Goal: Task Accomplishment & Management: Complete application form

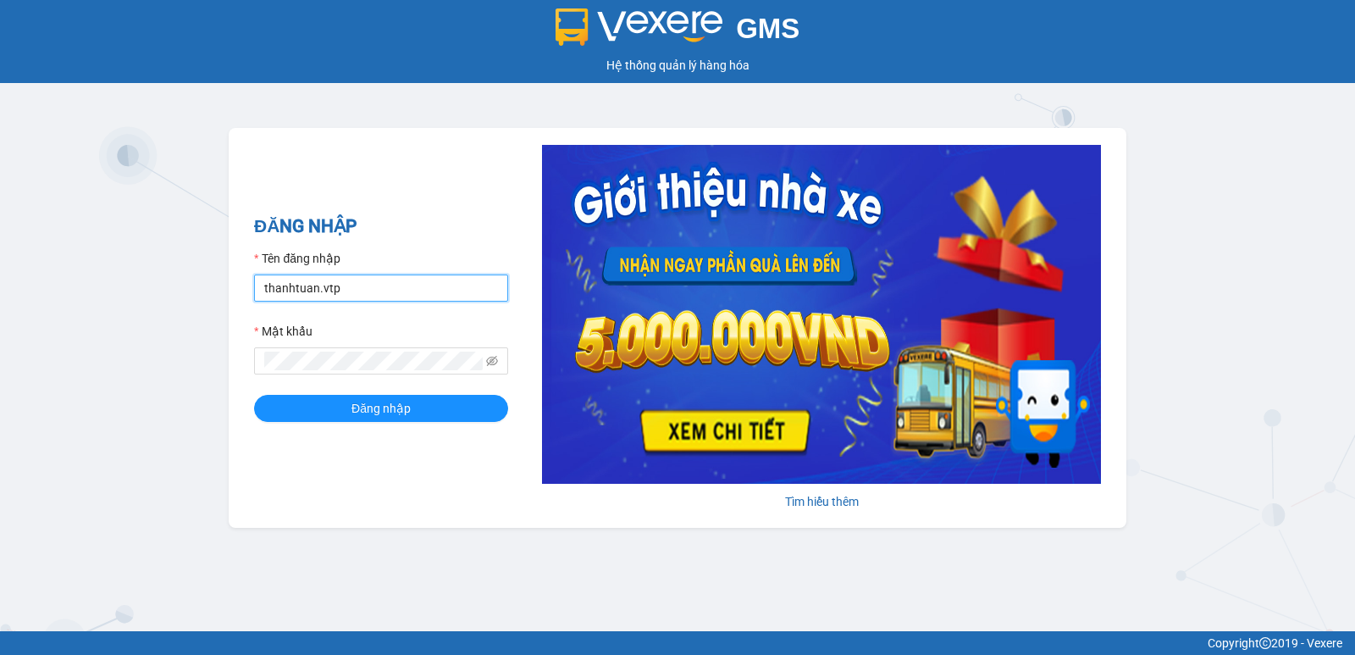
click at [369, 290] on input "thanhtuan.vtp" at bounding box center [381, 287] width 254 height 27
type input "kienhoa.vtp"
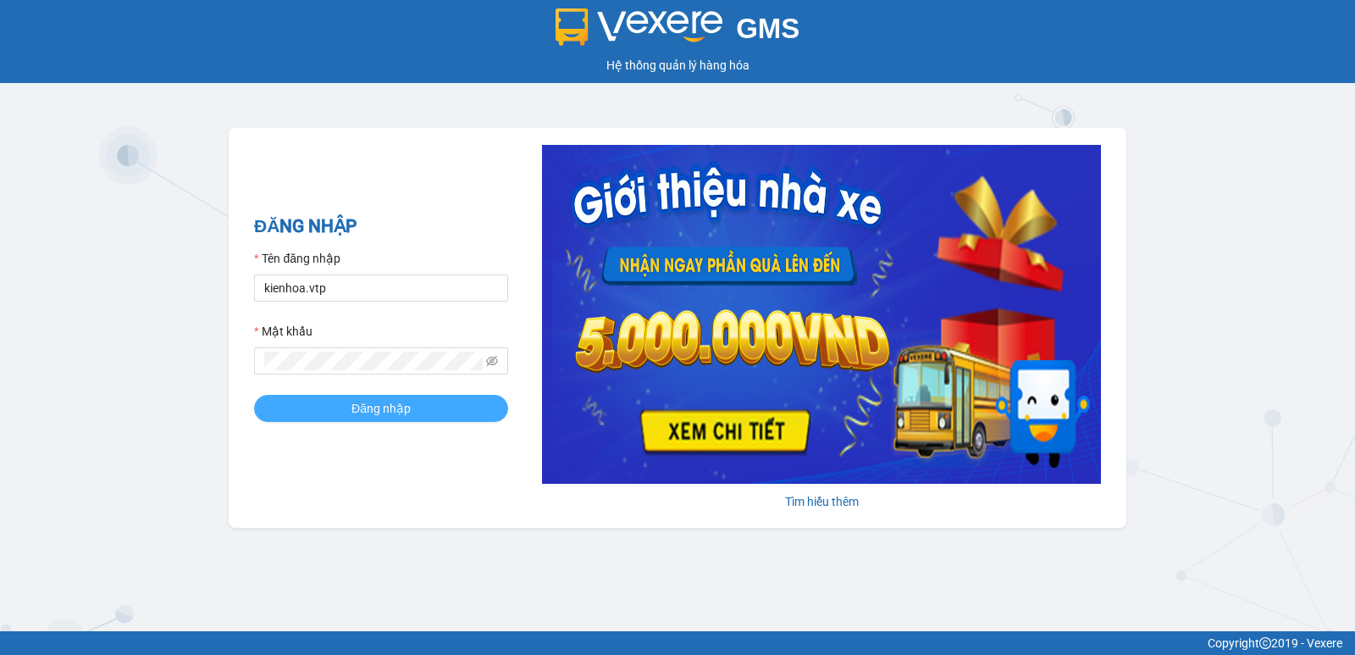
click at [352, 401] on span "Đăng nhập" at bounding box center [380, 408] width 59 height 19
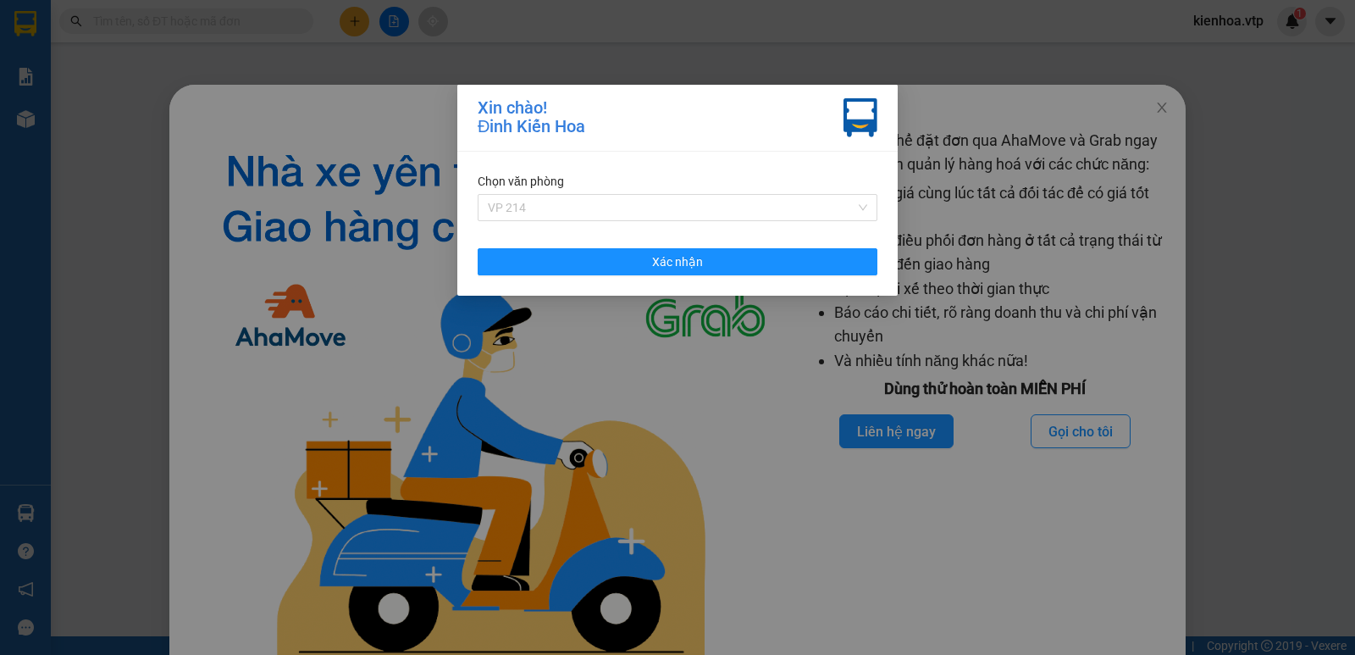
drag, startPoint x: 605, startPoint y: 202, endPoint x: 605, endPoint y: 234, distance: 32.2
click at [604, 202] on span "VP 214" at bounding box center [677, 207] width 379 height 25
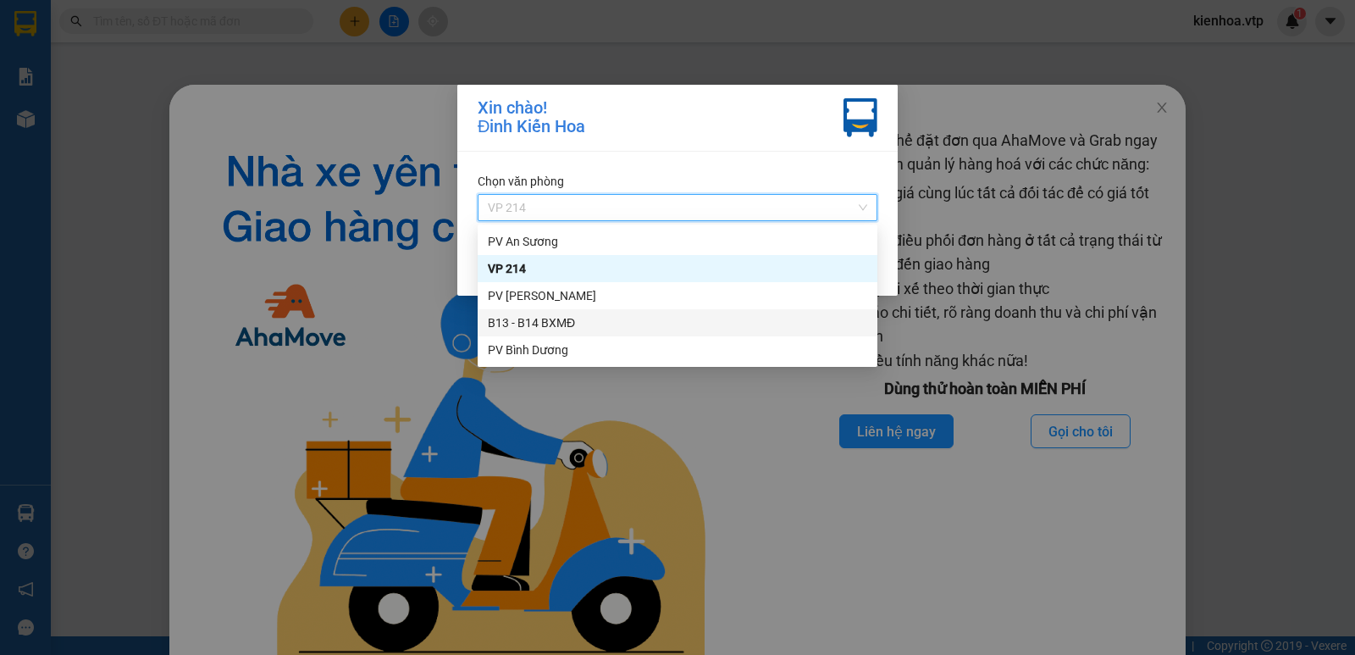
click at [575, 323] on div "B13 - B14 BXMĐ" at bounding box center [677, 322] width 379 height 19
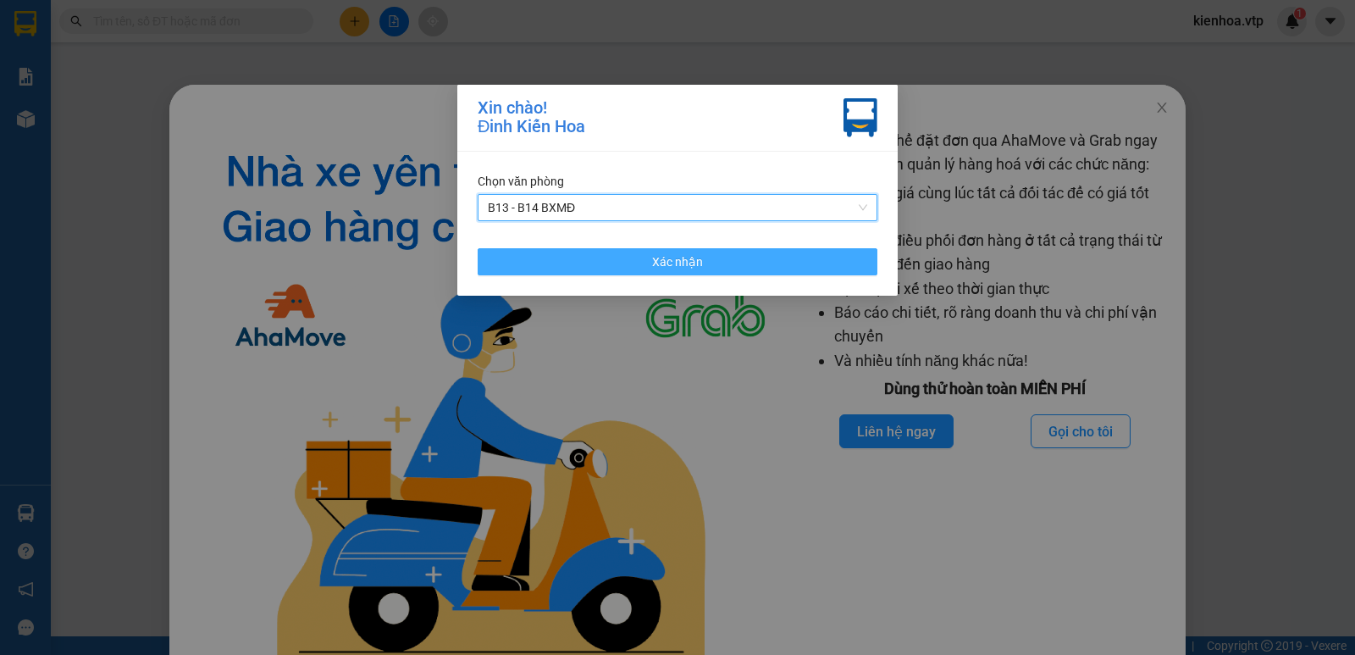
click at [734, 262] on button "Xác nhận" at bounding box center [678, 261] width 400 height 27
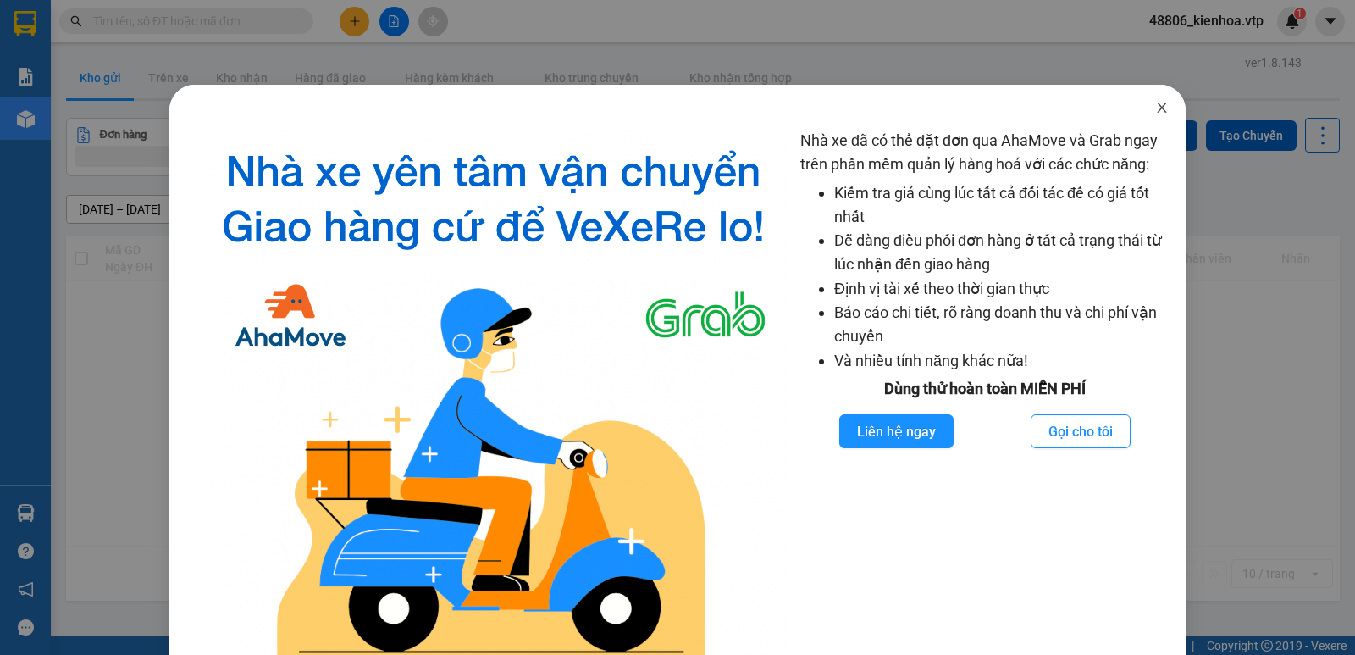
click at [1155, 105] on icon "close" at bounding box center [1162, 108] width 14 height 14
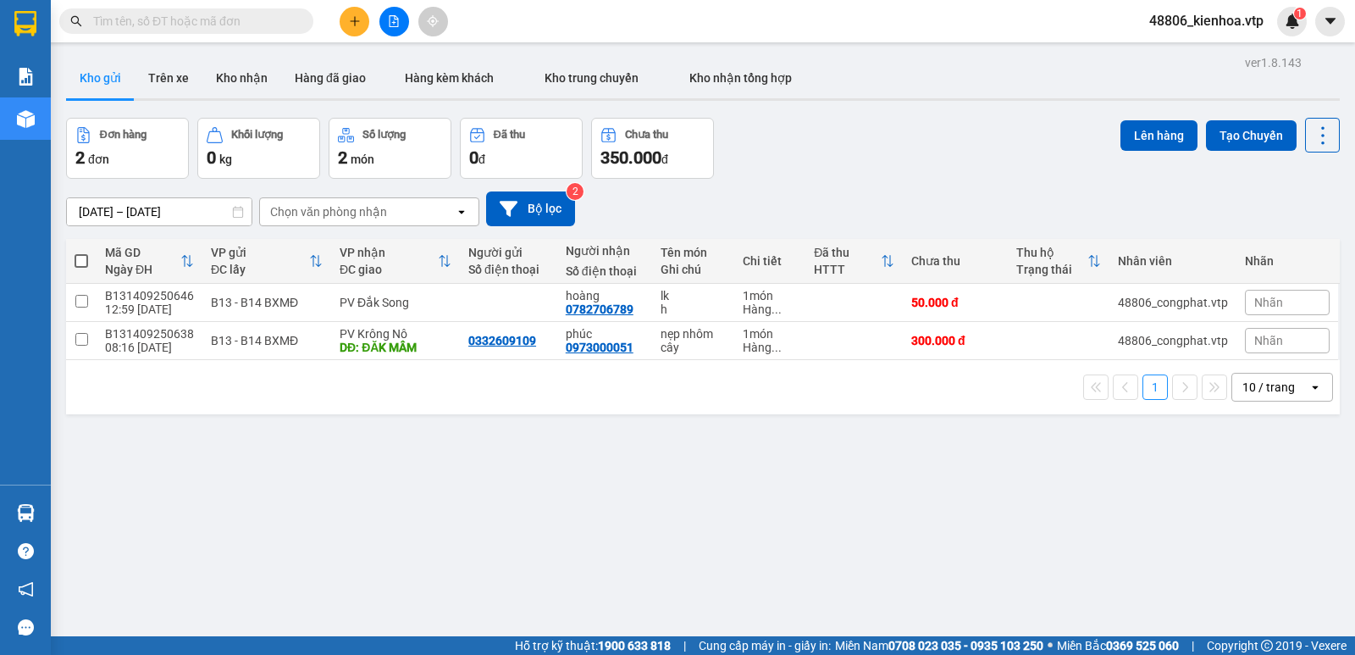
click at [362, 9] on button at bounding box center [355, 22] width 30 height 30
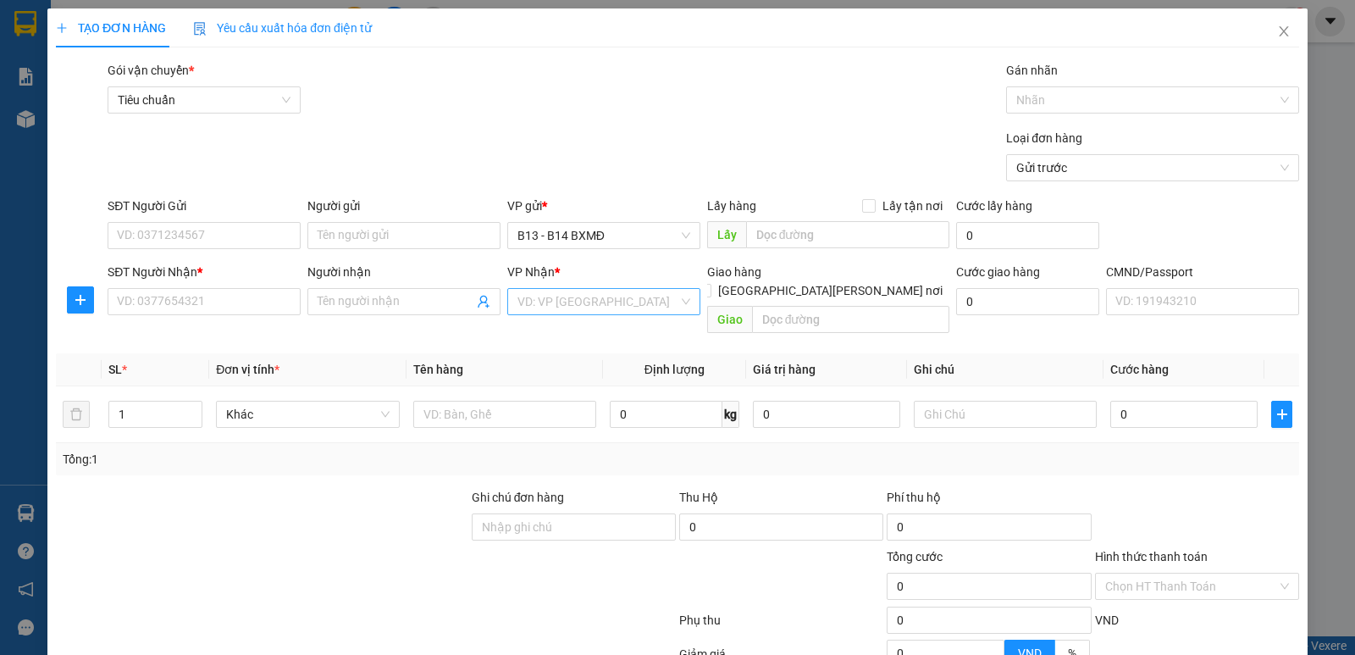
click at [571, 311] on input "search" at bounding box center [597, 301] width 161 height 25
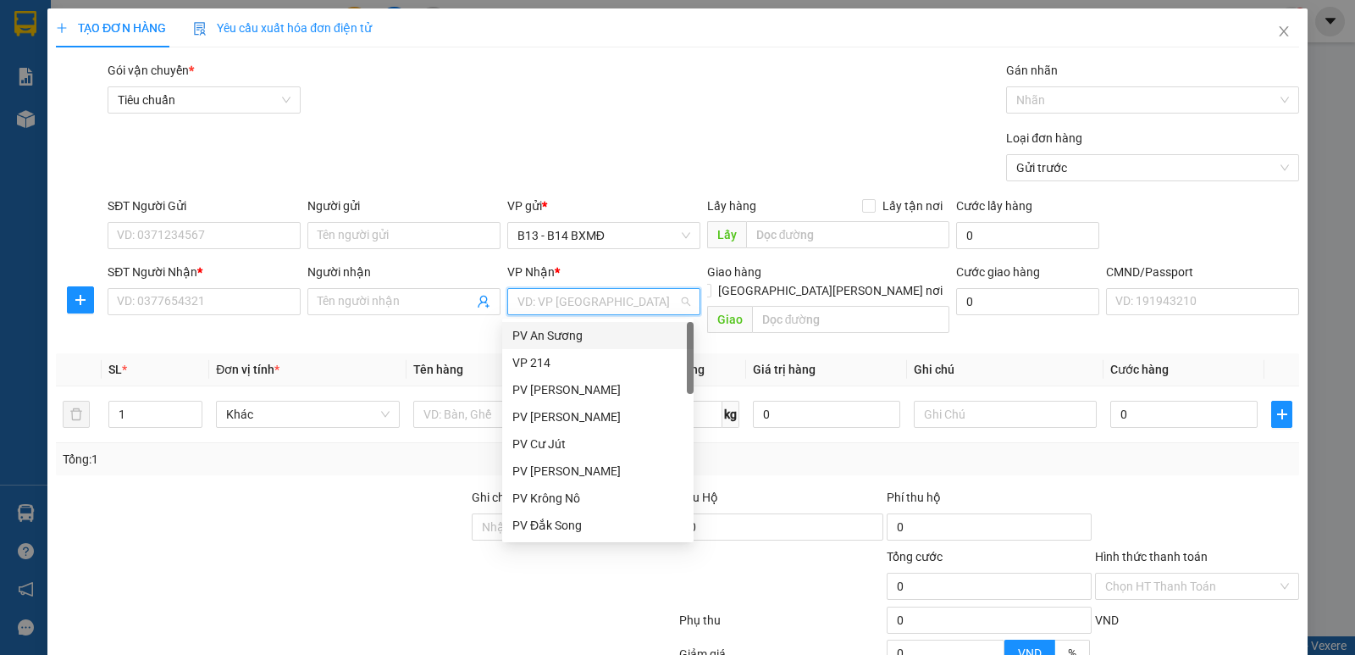
click at [571, 307] on input "search" at bounding box center [597, 301] width 161 height 25
type input "nd"
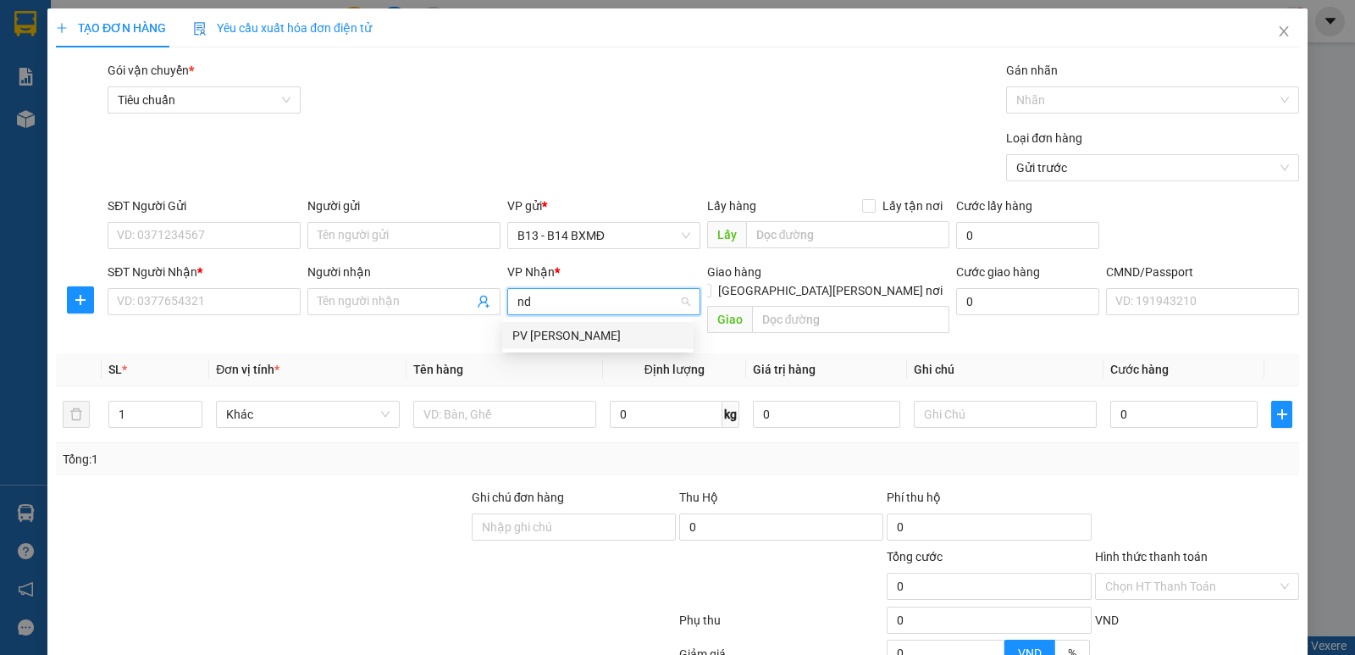
drag, startPoint x: 571, startPoint y: 328, endPoint x: 544, endPoint y: 329, distance: 27.1
click at [571, 329] on div "PV [PERSON_NAME]" at bounding box center [597, 335] width 171 height 19
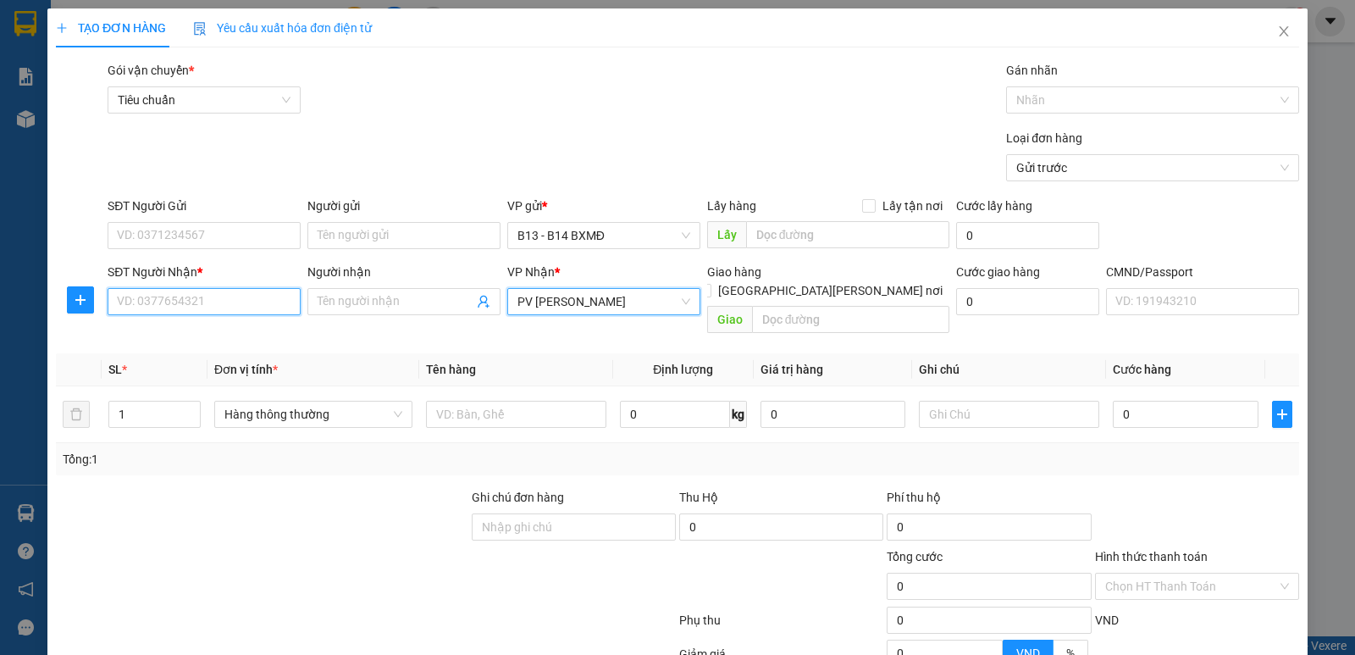
click at [212, 296] on input "SĐT Người Nhận *" at bounding box center [204, 301] width 193 height 27
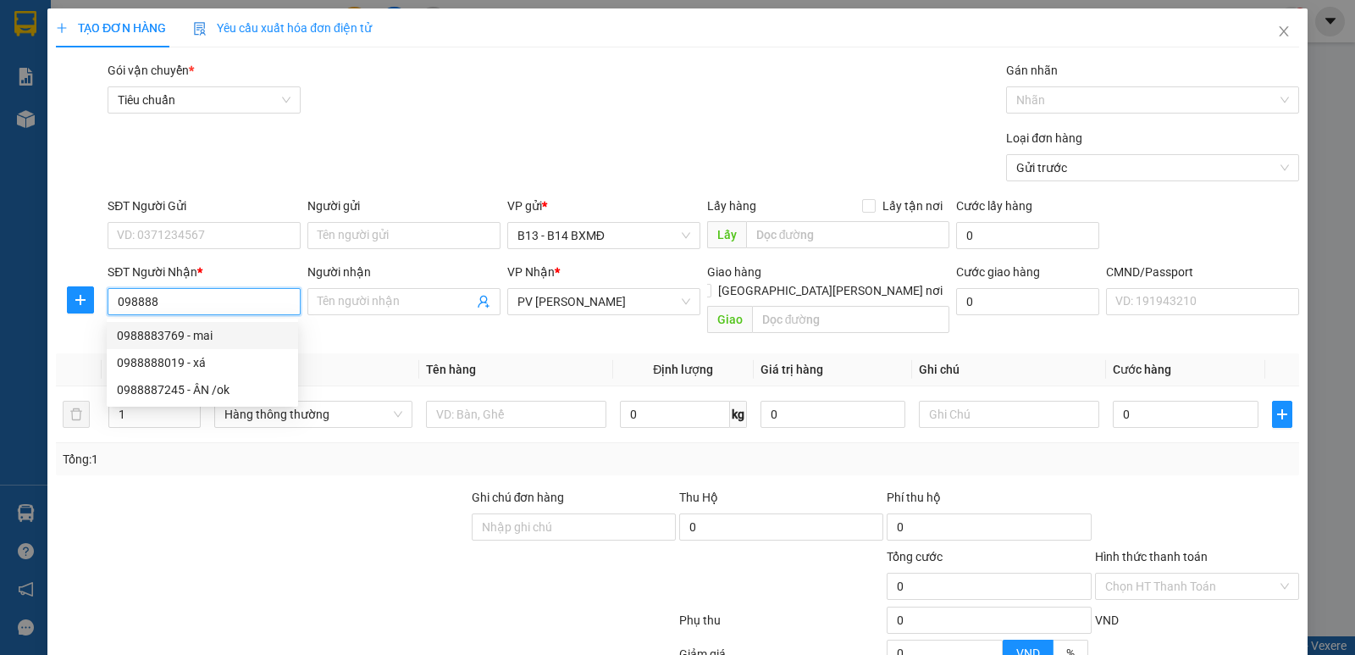
click at [212, 331] on div "0988883769 - mai" at bounding box center [202, 335] width 171 height 19
type input "0988883769"
type input "mai"
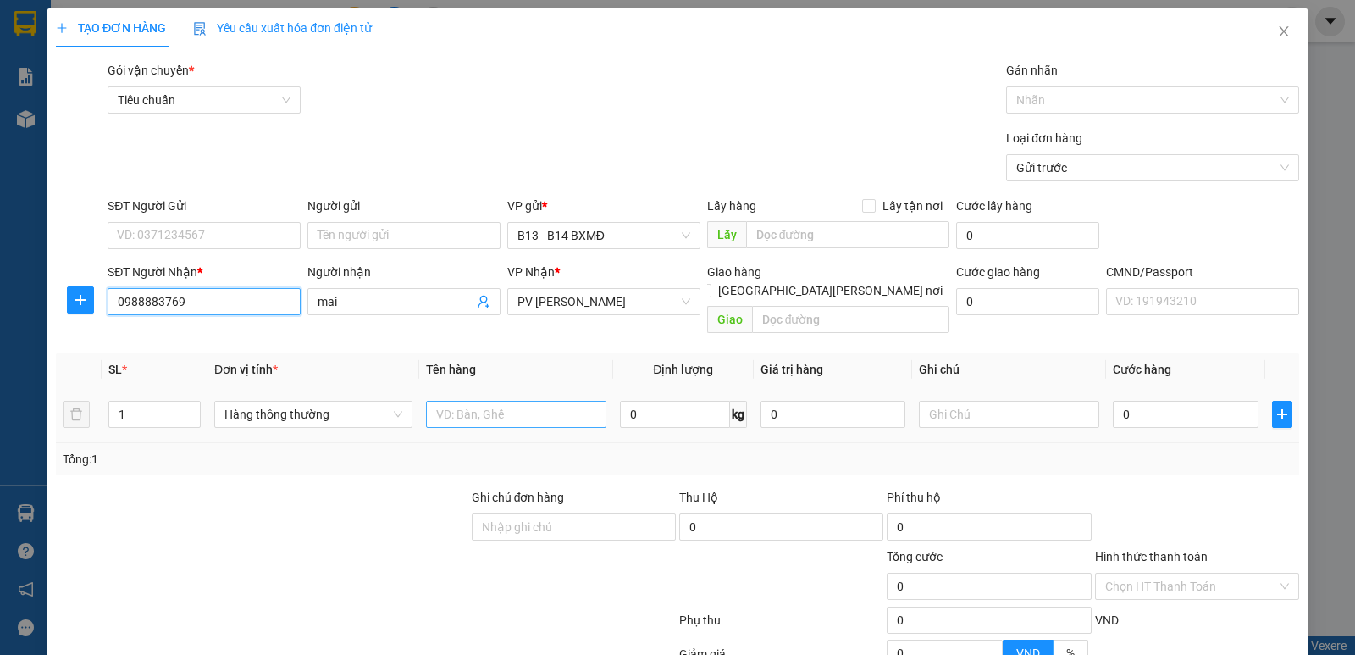
type input "0988883769"
click at [500, 401] on input "text" at bounding box center [516, 414] width 180 height 27
type input "lk"
click at [958, 401] on input "text" at bounding box center [1009, 414] width 180 height 27
type input "k"
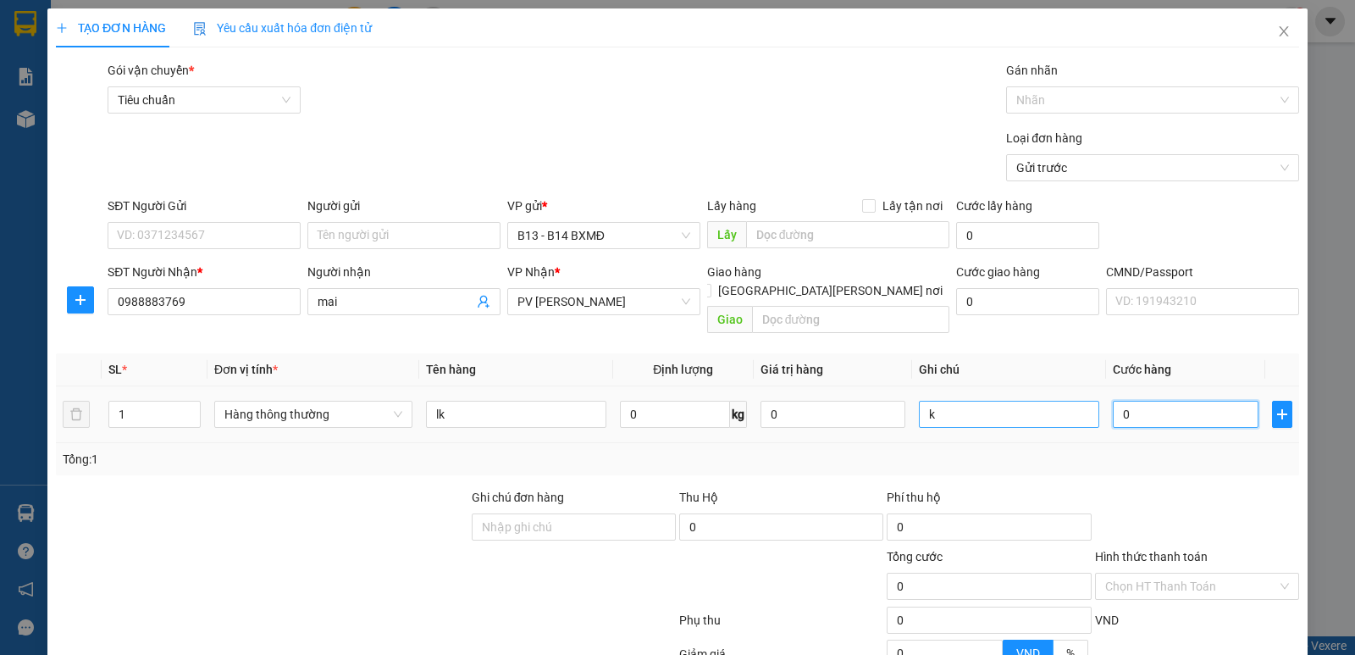
type input "5"
type input "50"
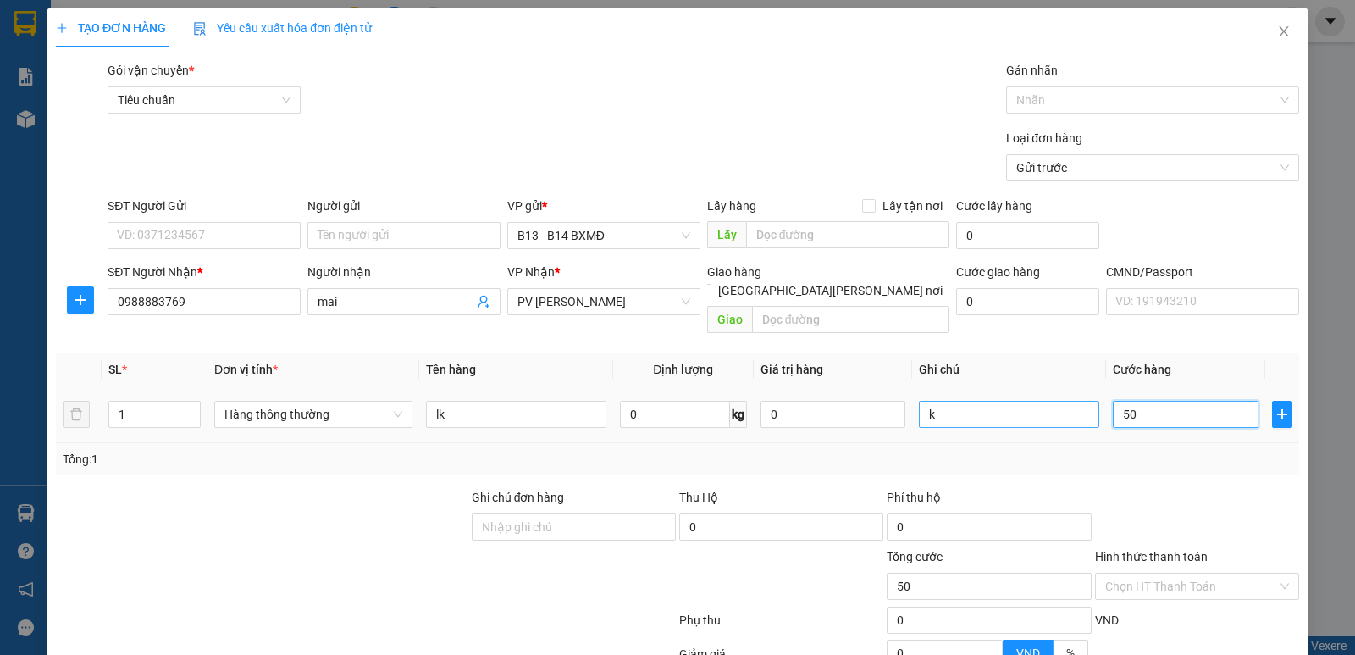
type input "50"
type input "500"
type input "5.000"
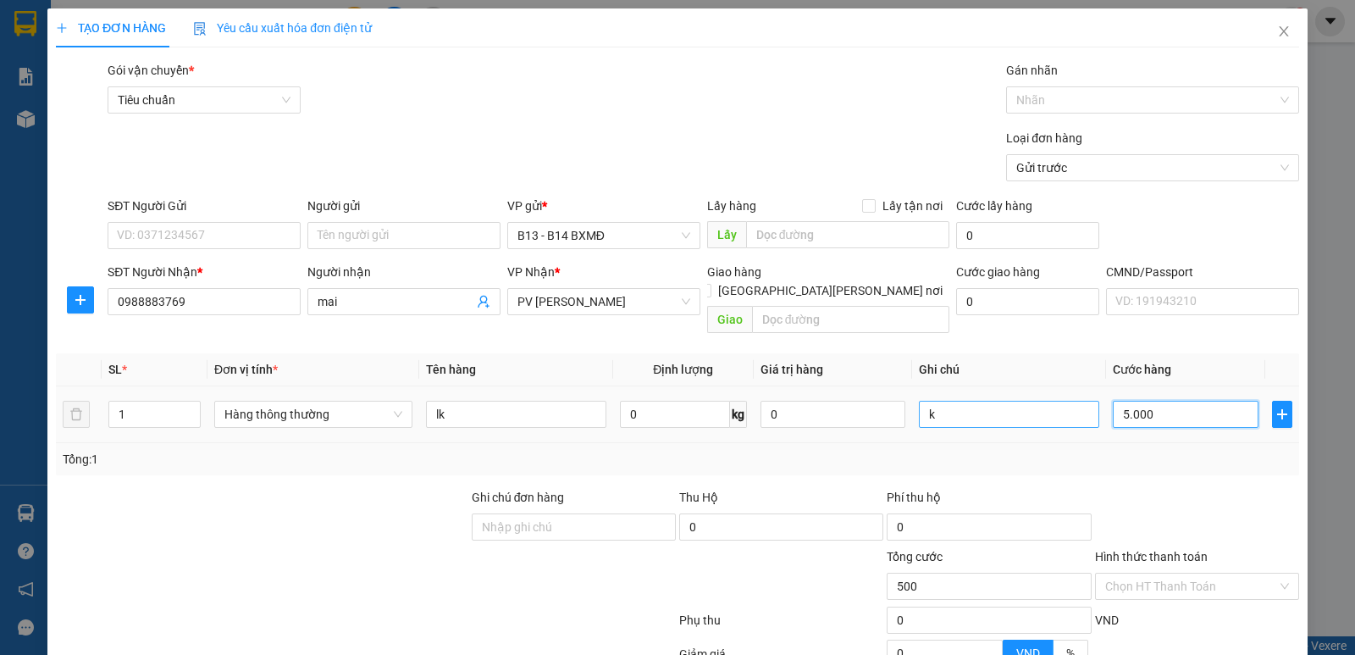
type input "5.000"
type input "50.000"
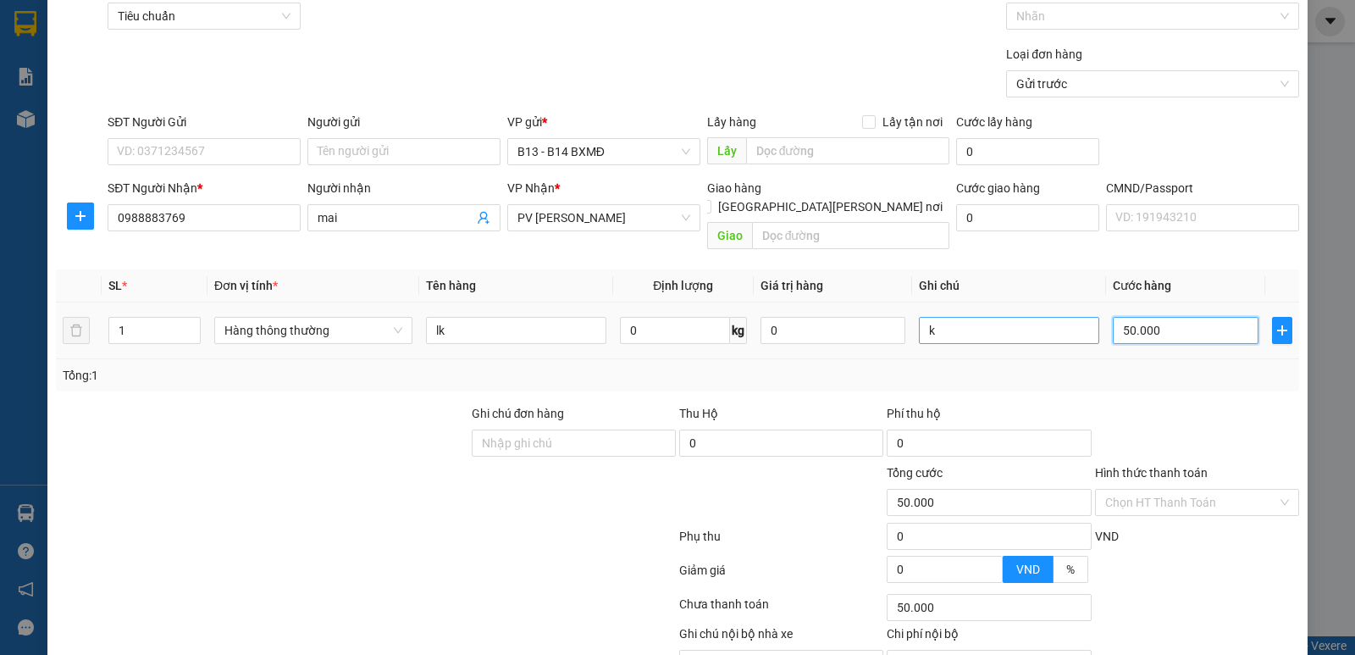
scroll to position [160, 0]
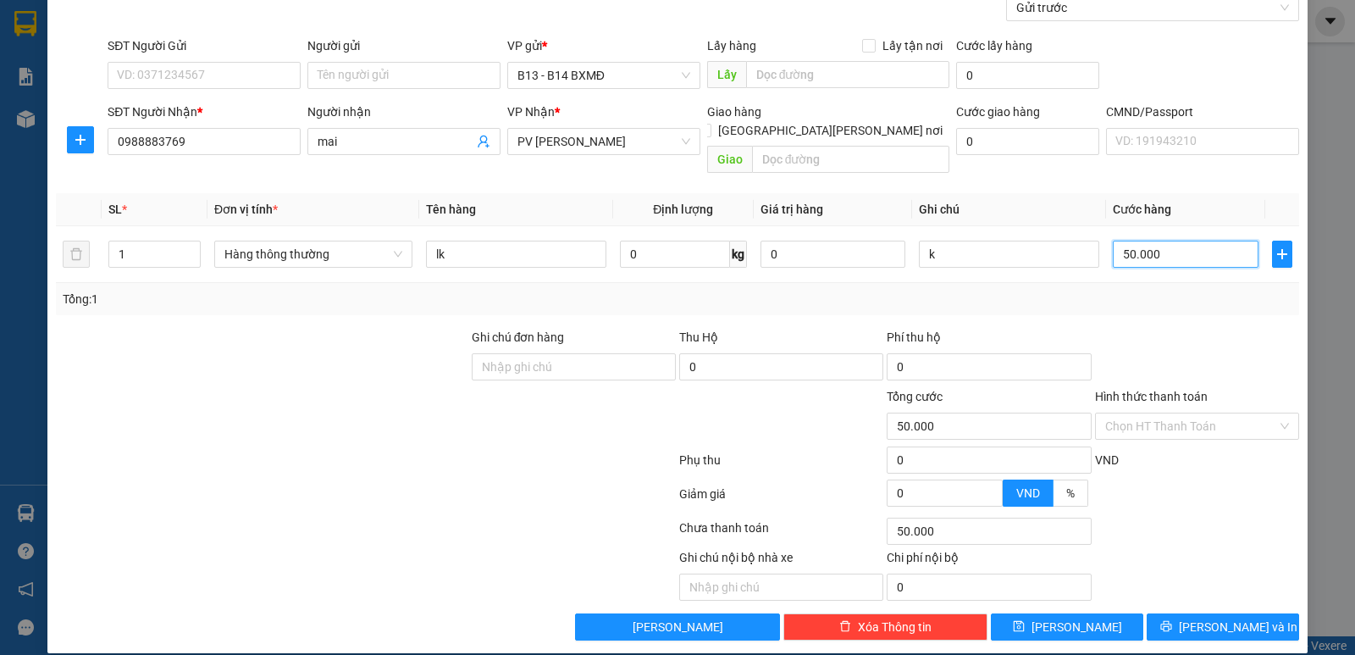
type input "50.000"
click at [1246, 613] on button "[PERSON_NAME] và In" at bounding box center [1222, 626] width 152 height 27
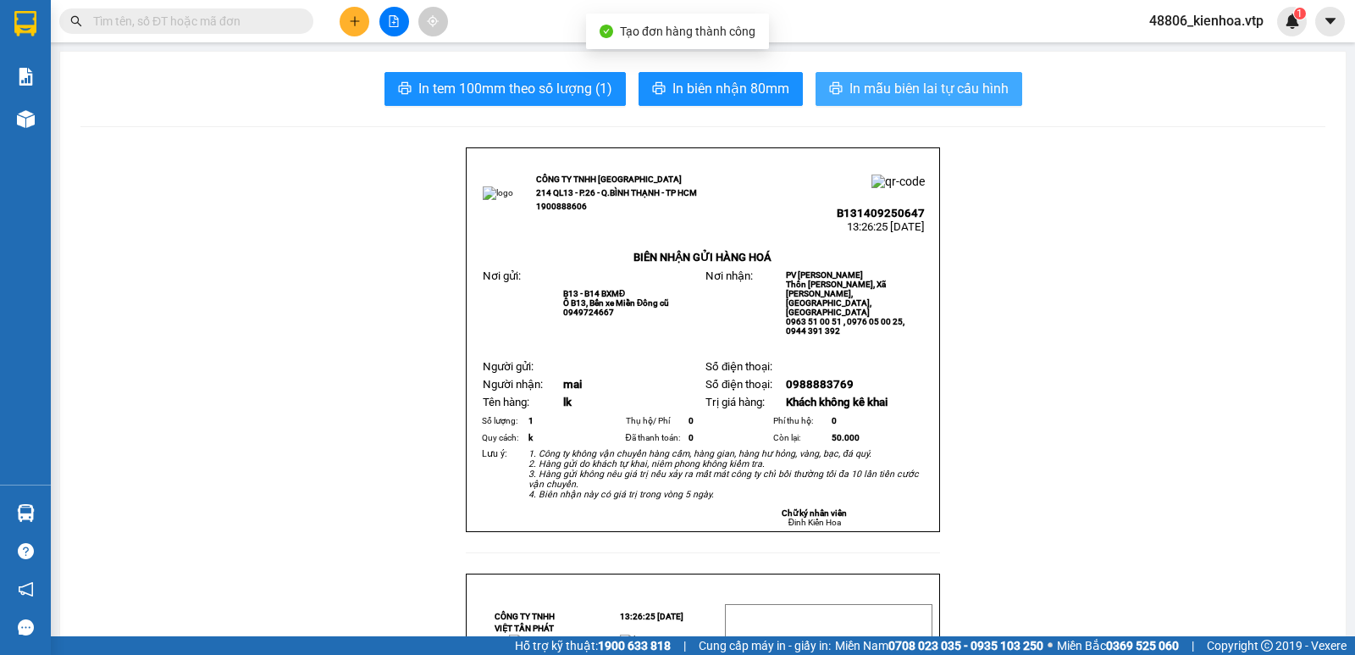
click at [901, 77] on button "In mẫu biên lai tự cấu hình" at bounding box center [918, 89] width 207 height 34
